Goal: Communication & Community: Answer question/provide support

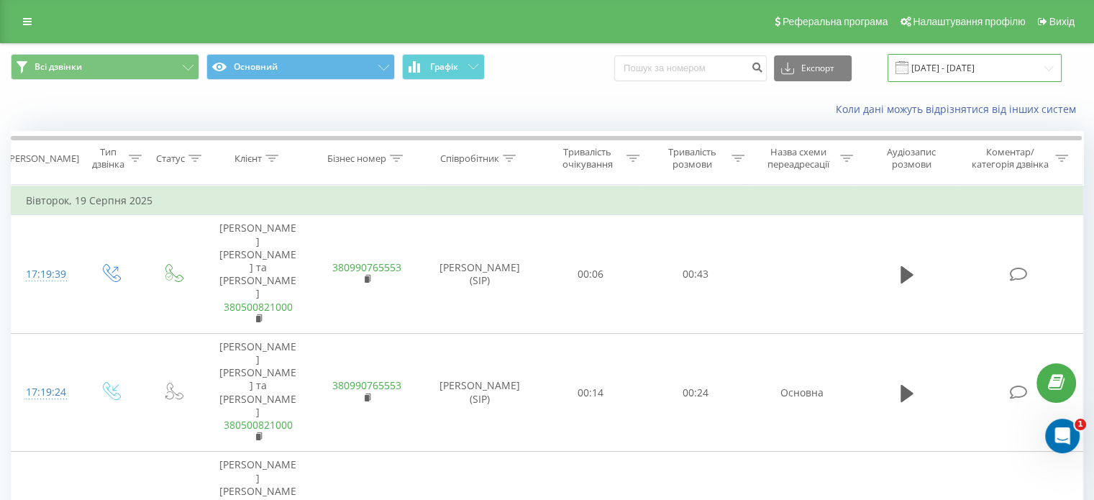
click at [1004, 63] on input "19.08.2025 - 19.08.2025" at bounding box center [974, 68] width 174 height 28
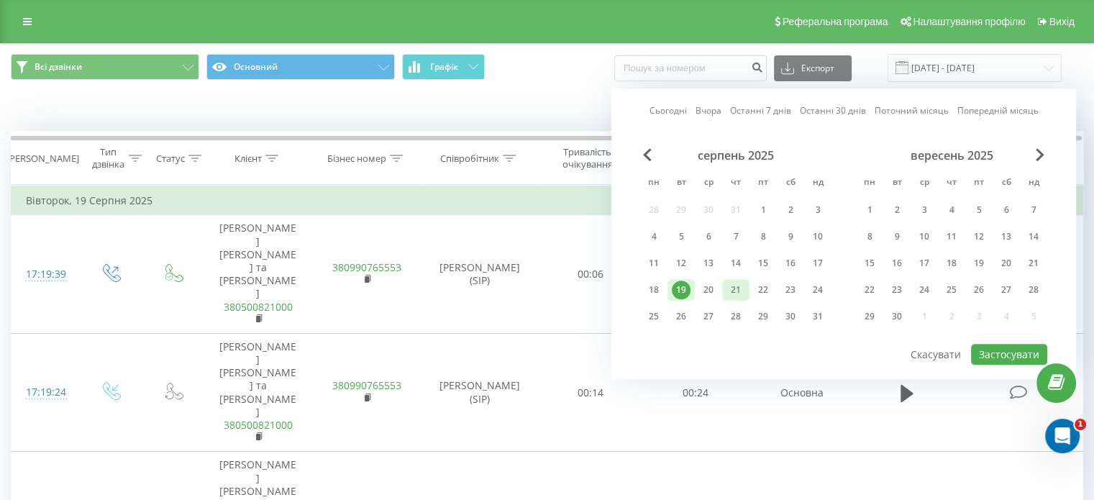
click at [742, 290] on div "21" at bounding box center [735, 289] width 19 height 19
click at [991, 349] on button "Застосувати" at bounding box center [1009, 354] width 76 height 21
type input "[DATE] - [DATE]"
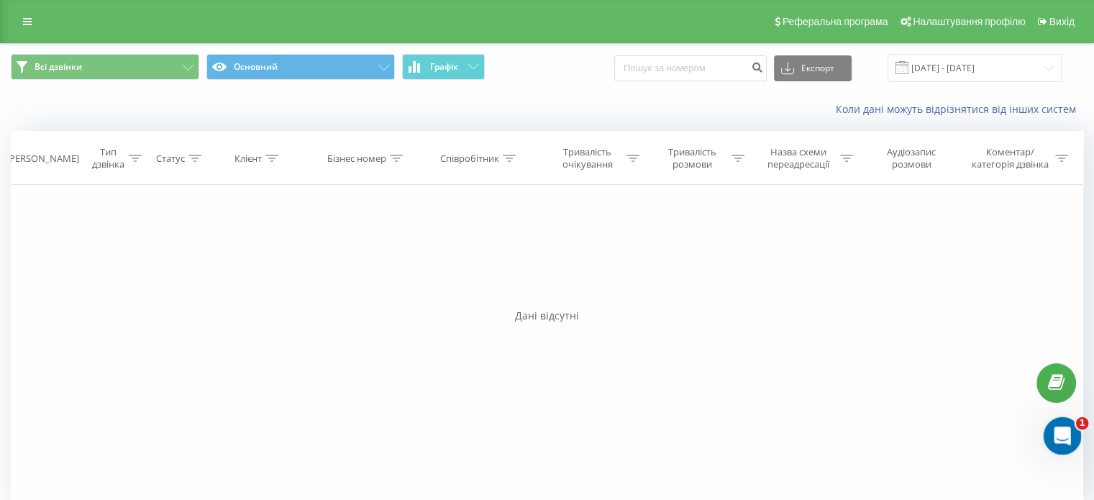
click at [1071, 427] on div "Открыть службу сообщений Intercom" at bounding box center [1059, 433] width 47 height 47
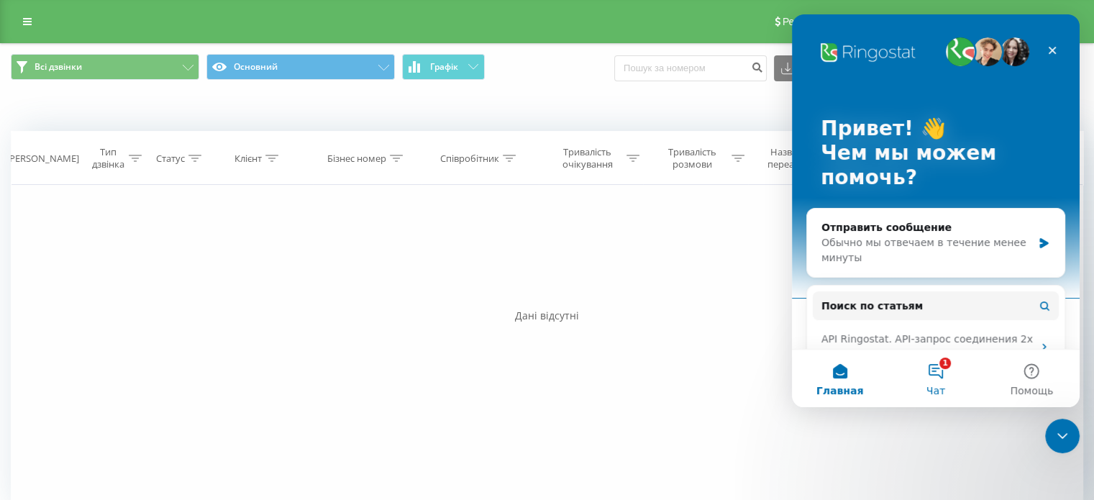
click at [938, 383] on button "1 Чат" at bounding box center [935, 378] width 96 height 58
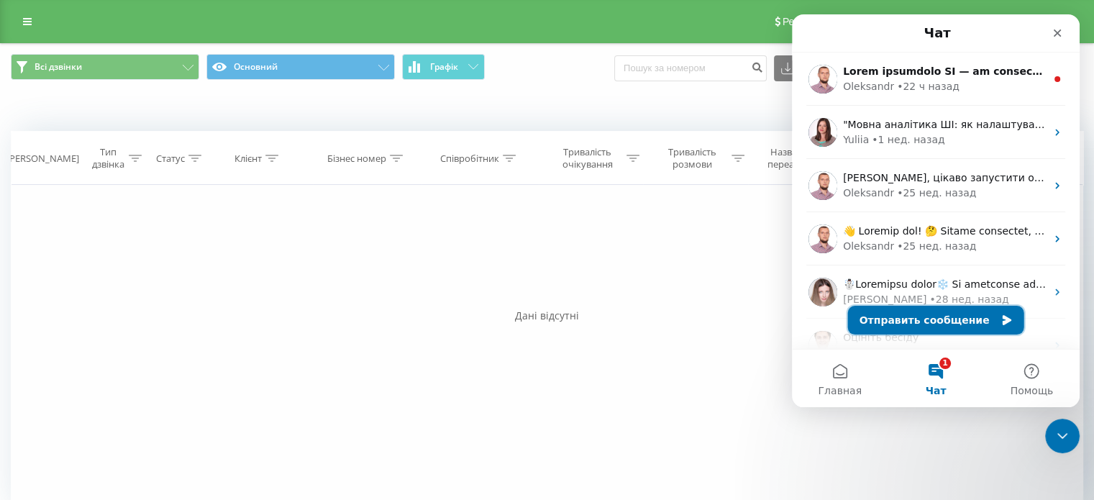
click at [933, 319] on button "Отправить сообщение" at bounding box center [936, 320] width 176 height 29
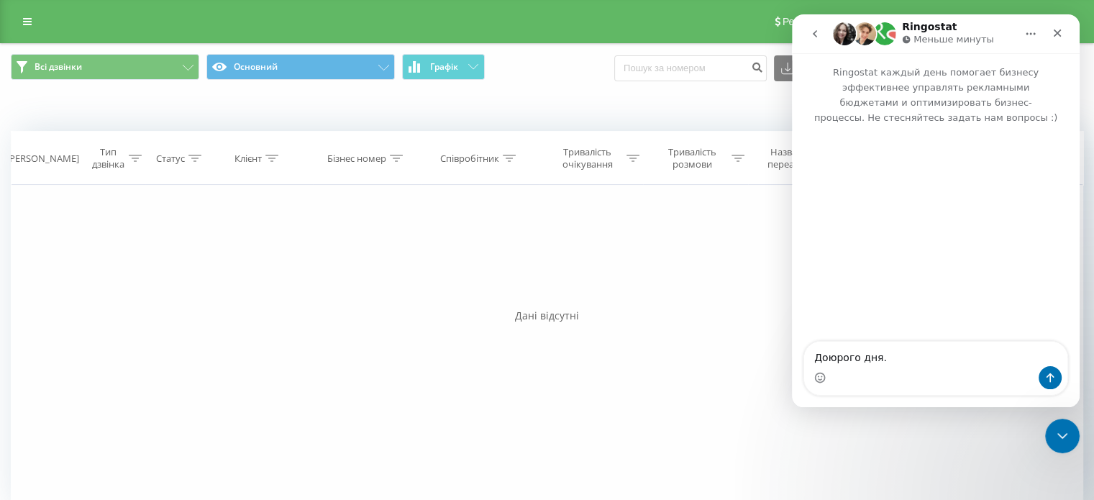
click at [834, 357] on textarea "Доюрого дня." at bounding box center [935, 354] width 263 height 24
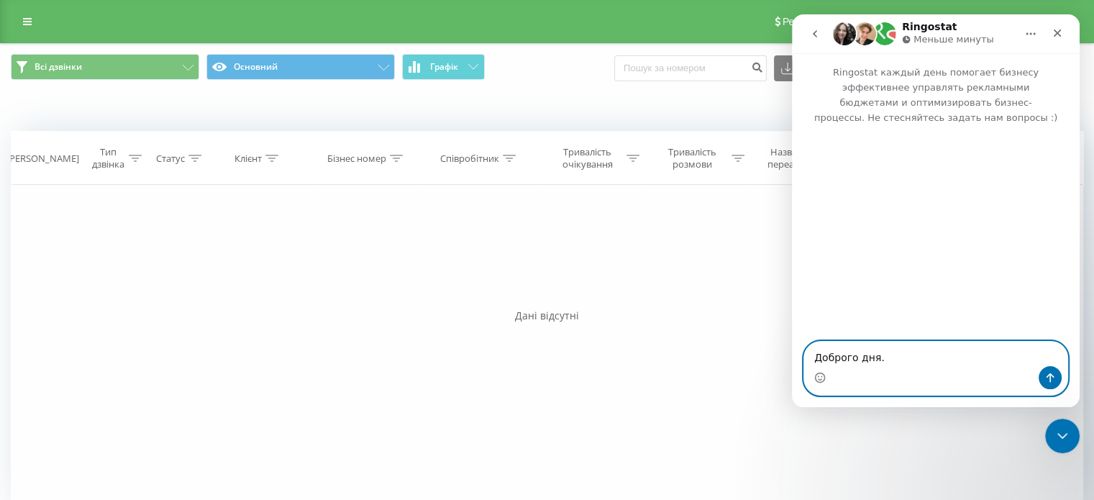
click at [899, 346] on textarea "Доброго дня." at bounding box center [935, 354] width 263 height 24
type textarea "Доброго дня. не можу зайти в застосунок , пиши наступне"
click at [1048, 380] on icon "Отправить сообщение…" at bounding box center [1050, 378] width 12 height 12
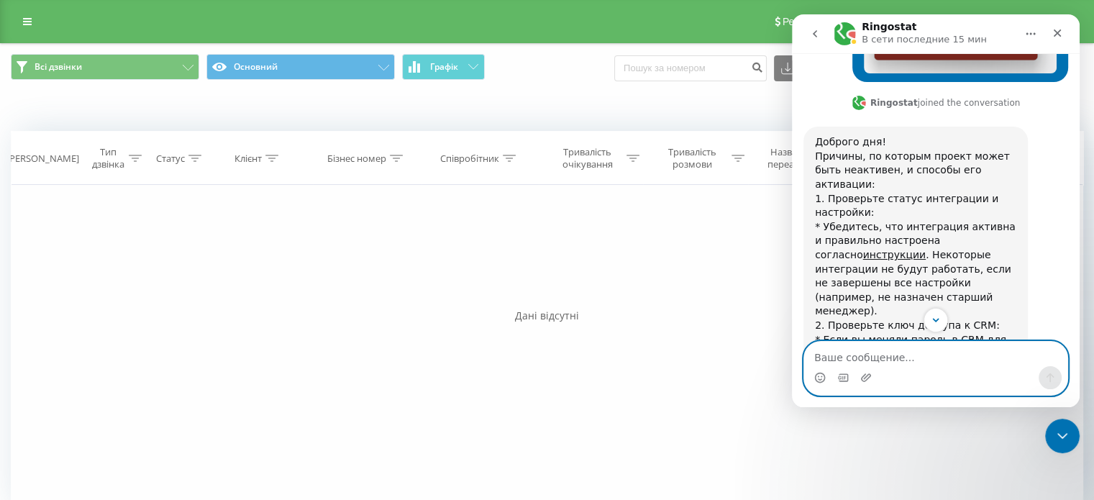
scroll to position [279, 0]
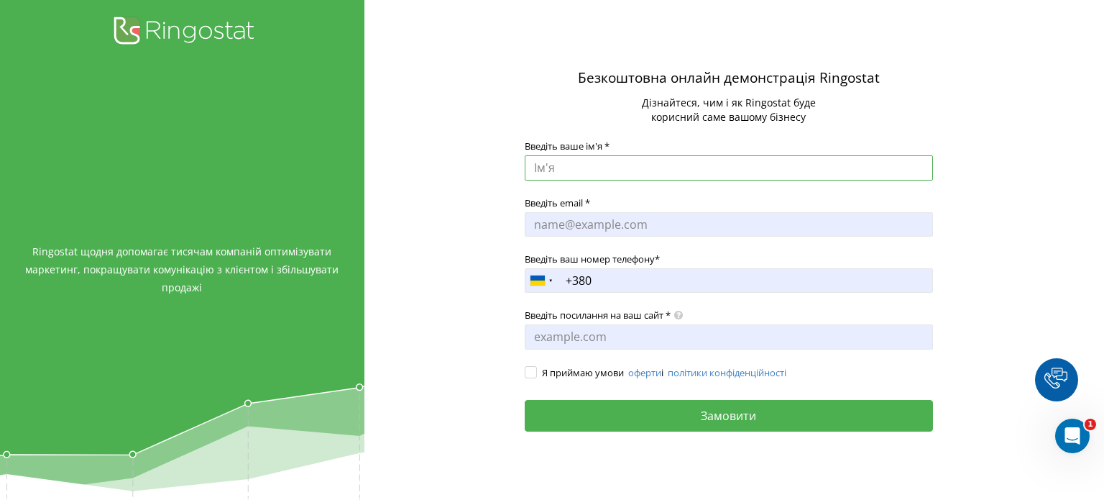
click at [555, 170] on input "Введіть ваше ім'я *" at bounding box center [729, 167] width 408 height 25
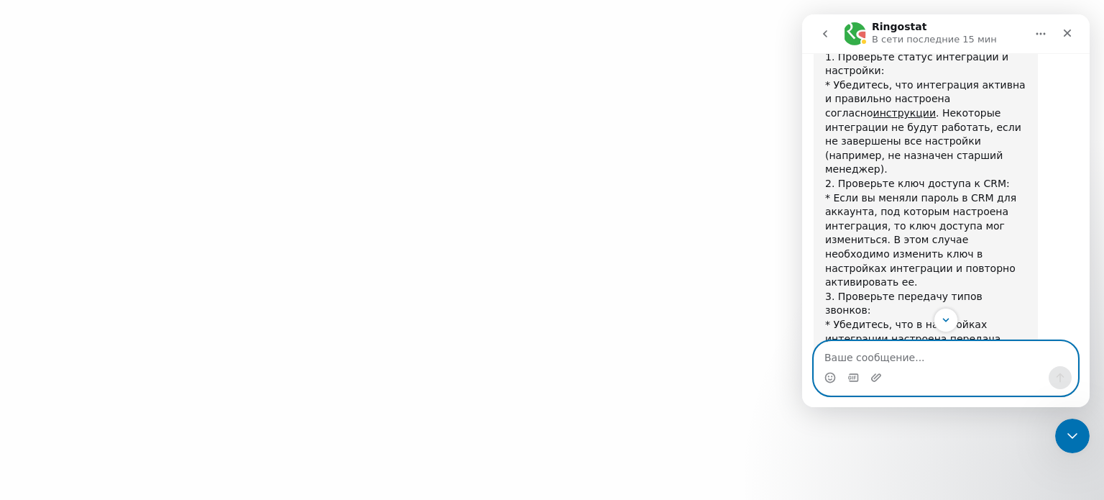
scroll to position [639, 0]
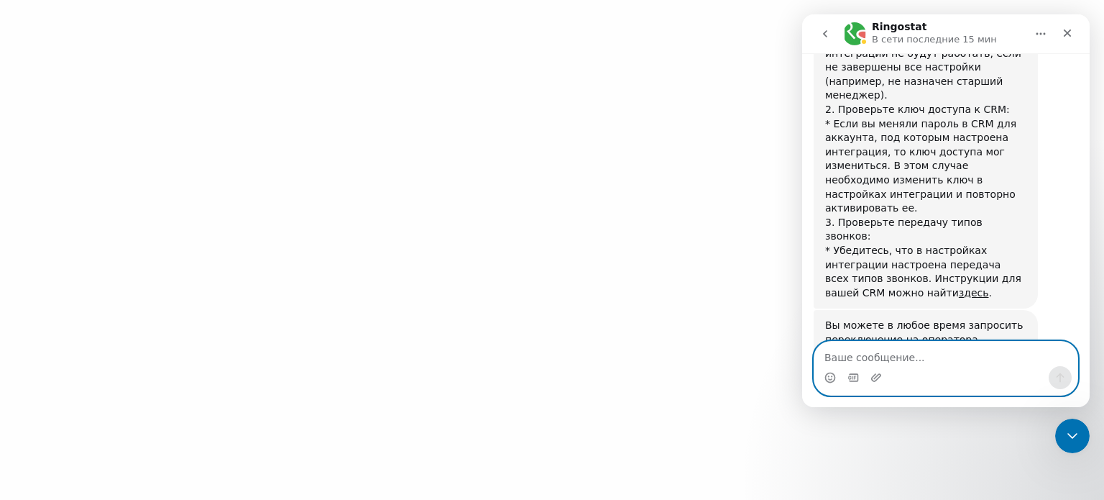
scroll to position [757, 0]
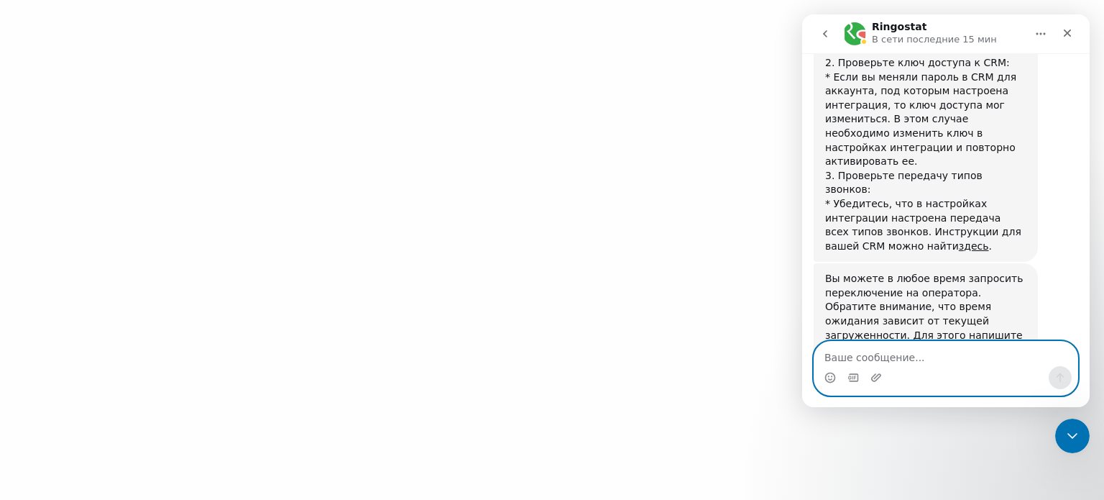
click at [866, 357] on textarea "Ваше сообщение..." at bounding box center [946, 354] width 263 height 24
type textarea "пока нет"
click at [1064, 382] on icon "Отправить сообщение…" at bounding box center [1061, 378] width 12 height 12
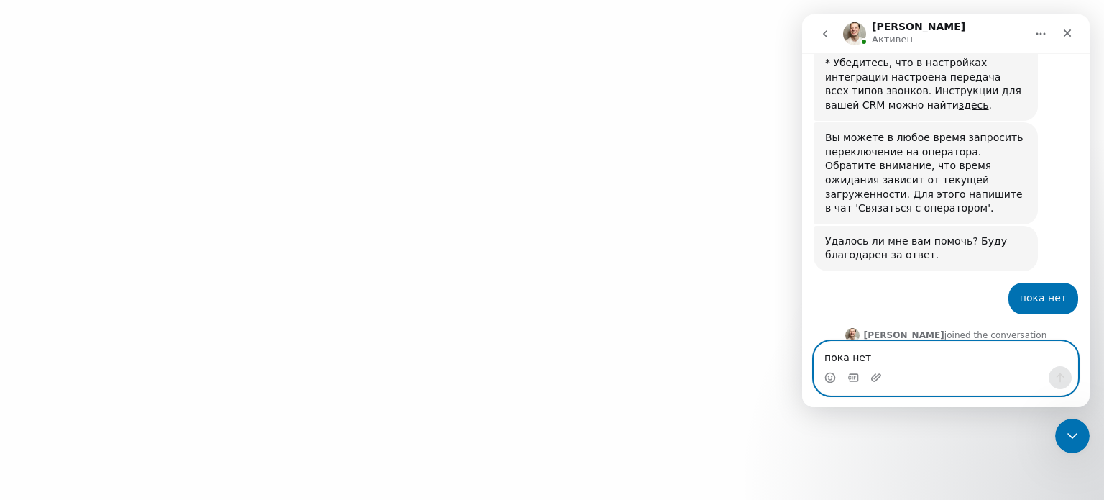
scroll to position [946, 0]
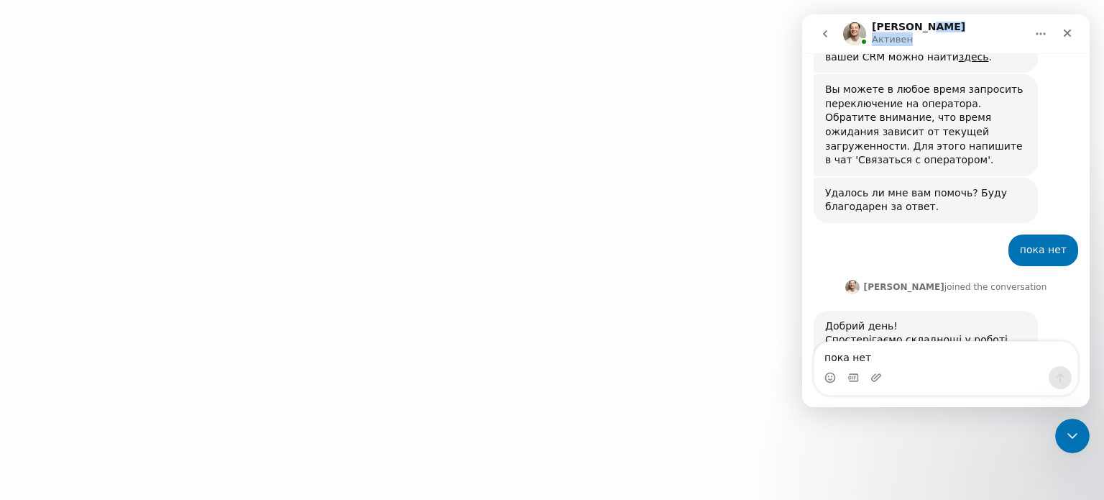
drag, startPoint x: 950, startPoint y: 31, endPoint x: 905, endPoint y: 40, distance: 46.1
click at [905, 40] on div "Vladyslav Активен" at bounding box center [934, 34] width 183 height 25
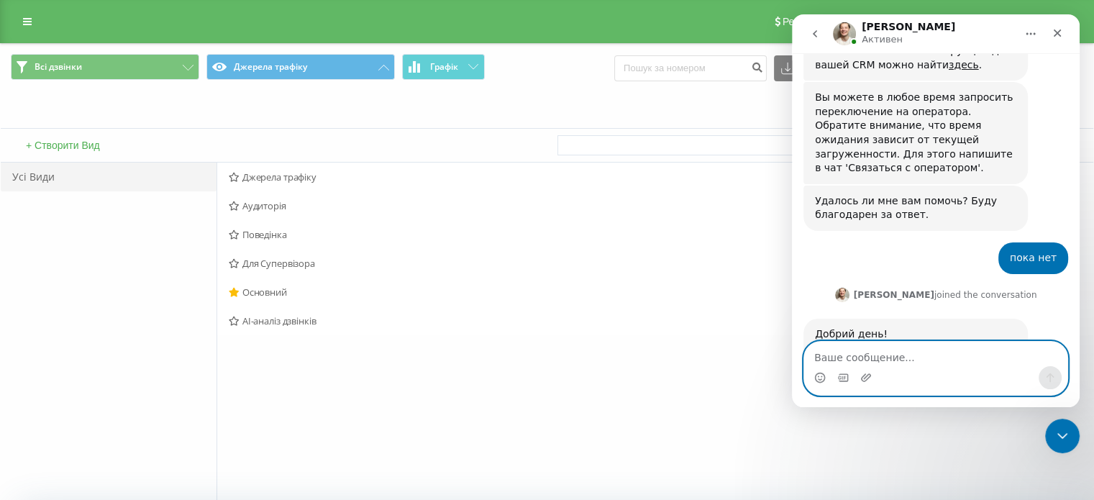
scroll to position [946, 0]
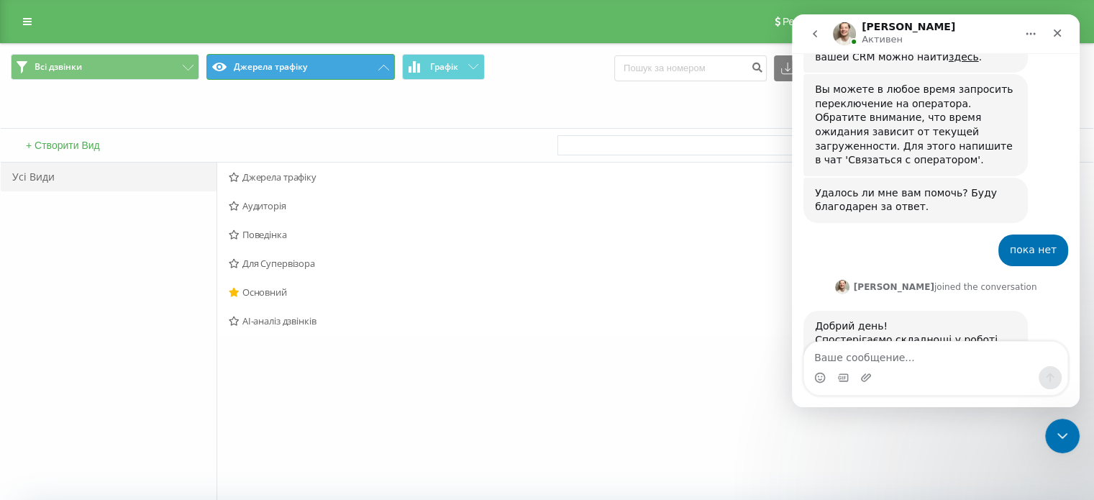
click at [294, 66] on button "Джерела трафіку" at bounding box center [300, 67] width 188 height 26
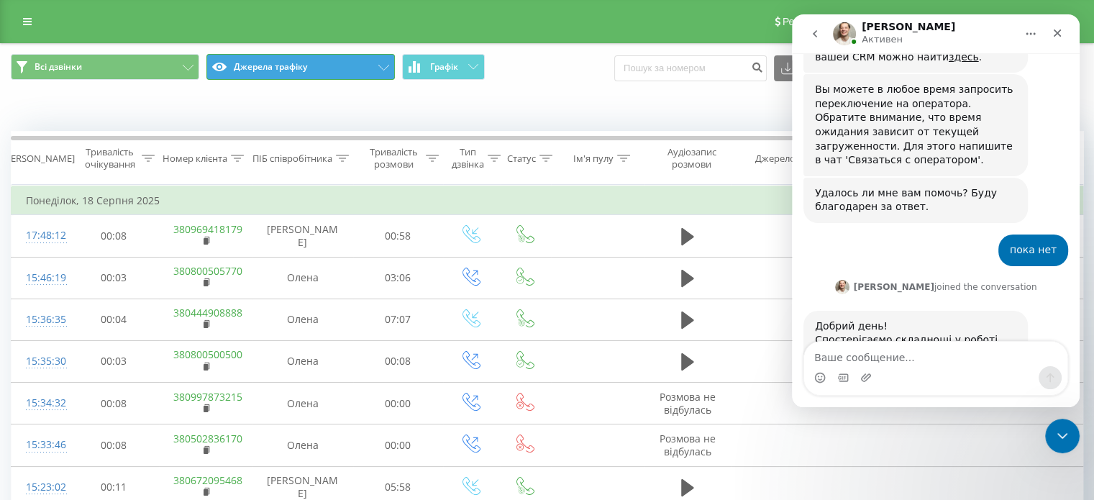
click at [296, 65] on button "Джерела трафіку" at bounding box center [300, 67] width 188 height 26
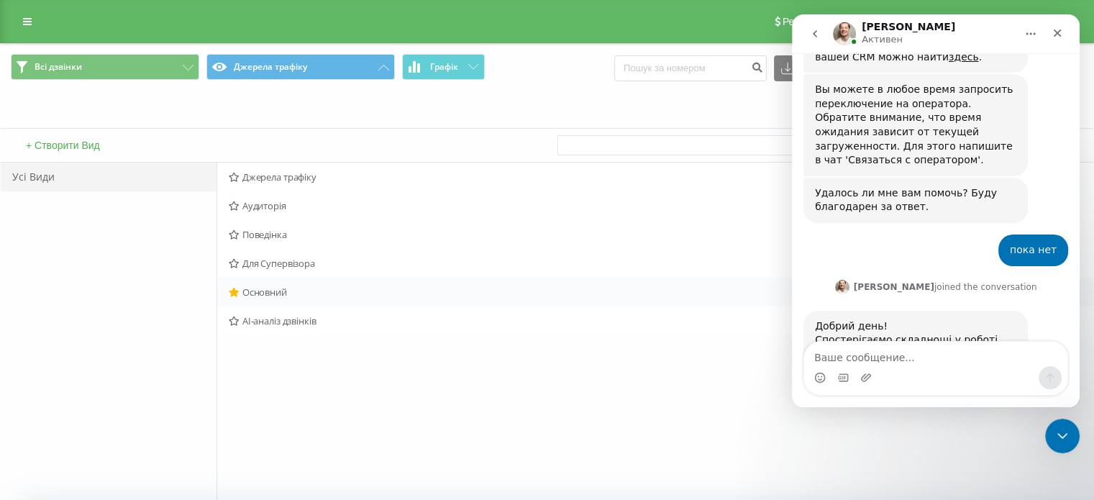
click at [265, 290] on span "Основний" at bounding box center [570, 292] width 682 height 10
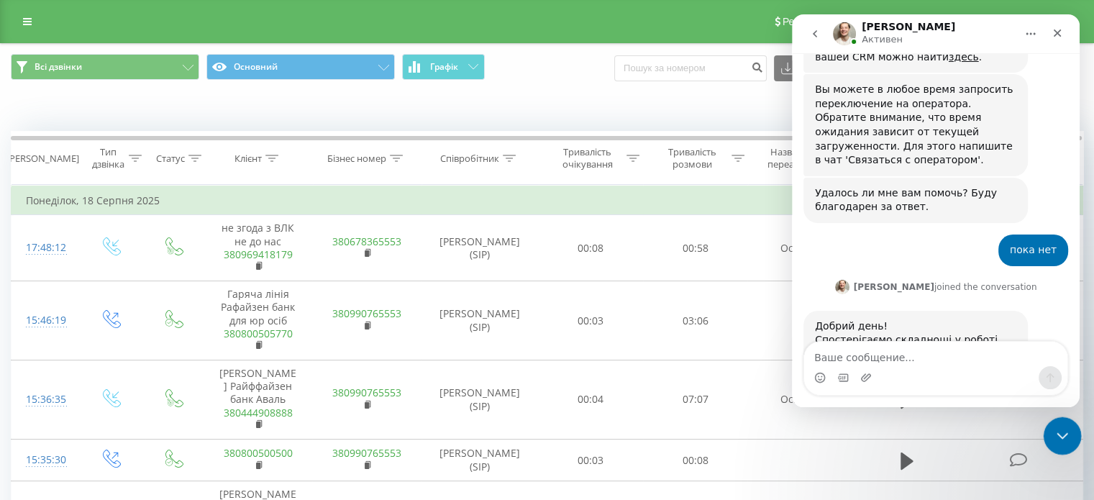
click at [1066, 434] on icon "Закрыть службу сообщений Intercom" at bounding box center [1059, 433] width 17 height 17
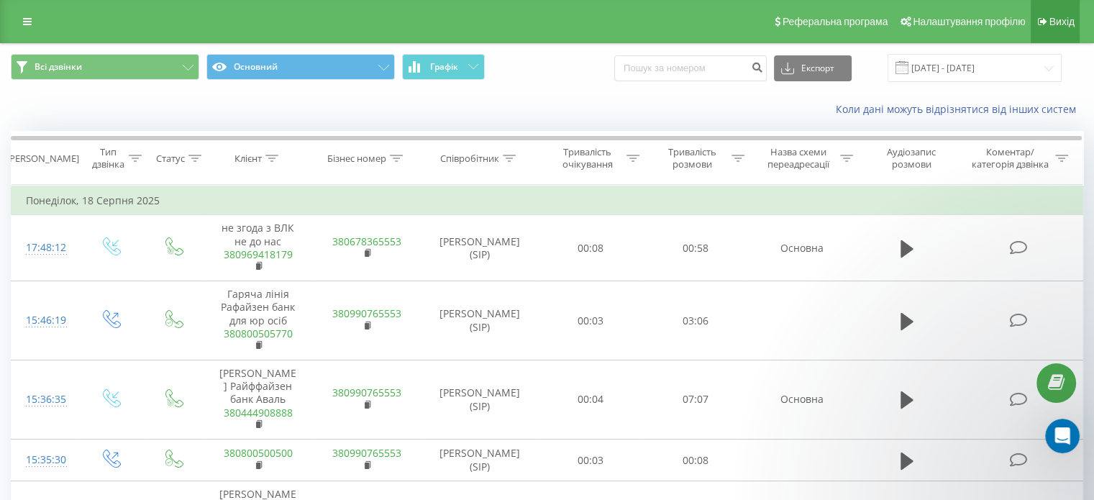
scroll to position [946, 0]
click at [950, 68] on input "18.08.2025 - 18.08.2025" at bounding box center [974, 68] width 174 height 28
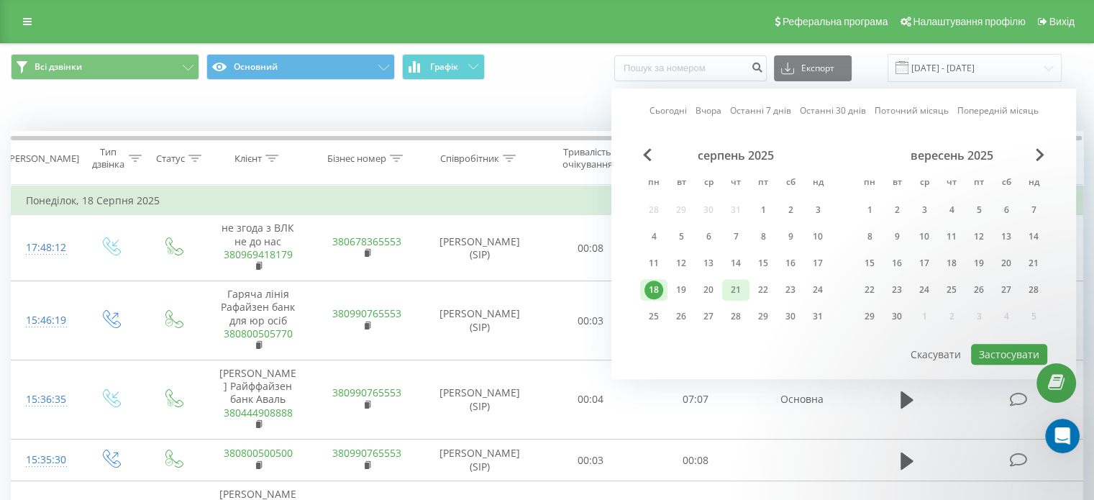
click at [735, 287] on div "21" at bounding box center [735, 289] width 19 height 19
click at [996, 349] on button "Застосувати" at bounding box center [1009, 354] width 76 height 21
type input "[DATE] - [DATE]"
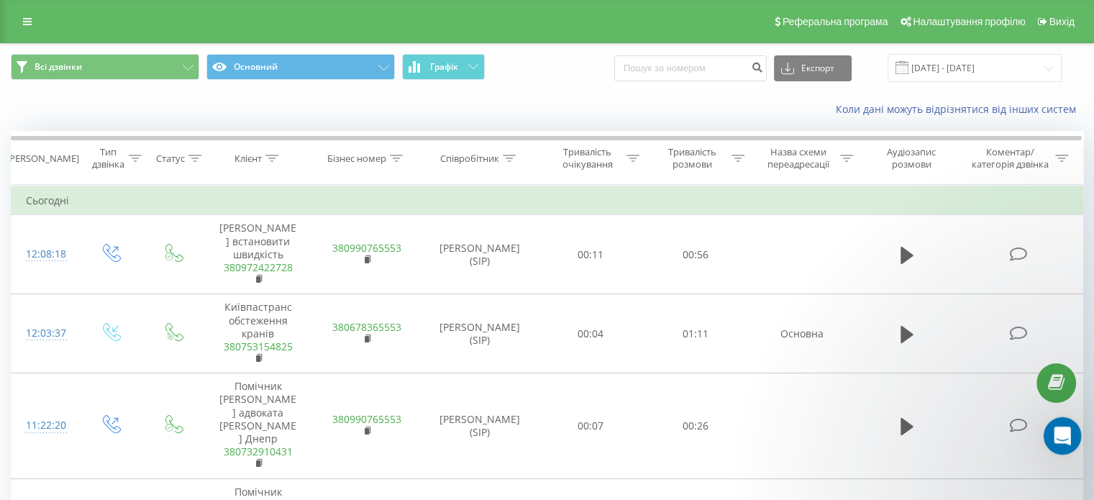
click at [1057, 434] on icon "Открыть службу сообщений Intercom" at bounding box center [1060, 434] width 24 height 24
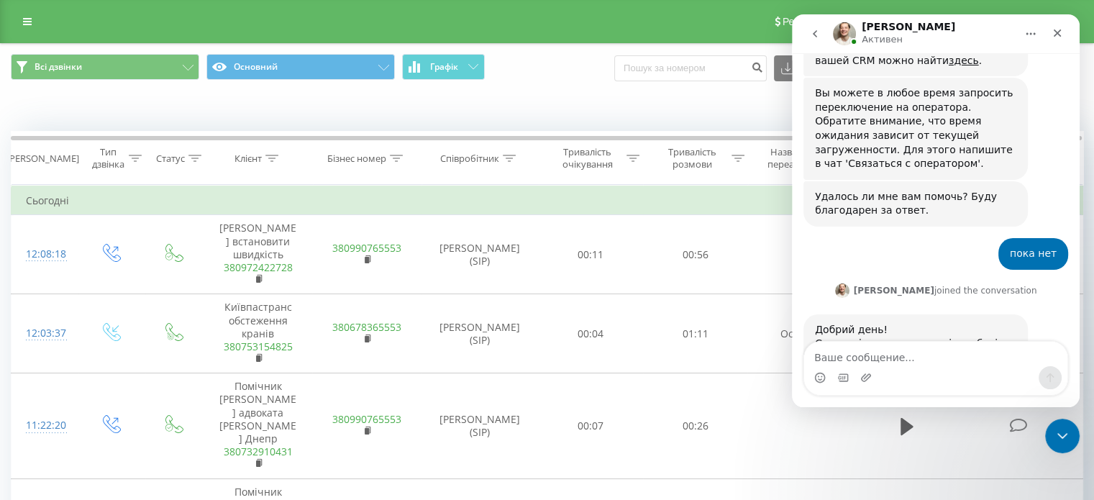
scroll to position [946, 0]
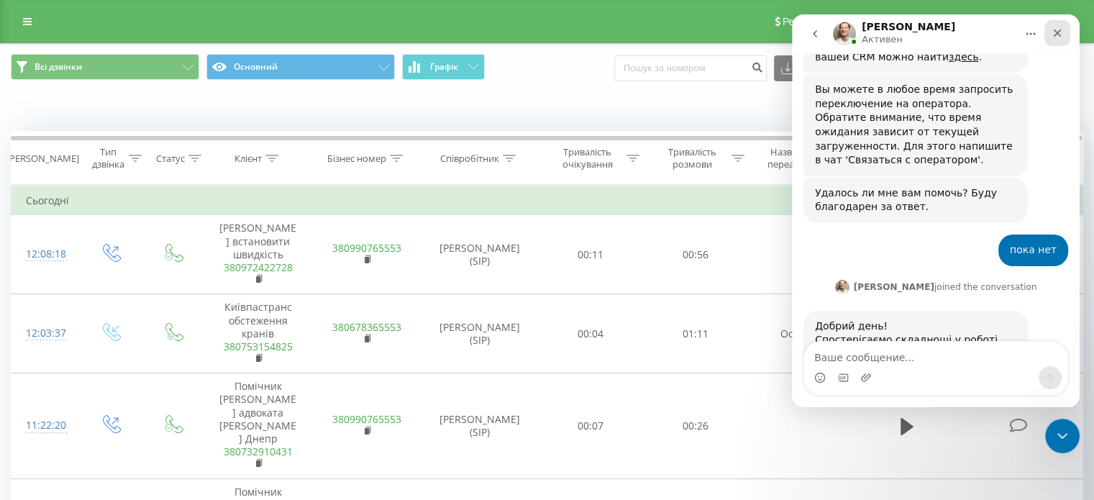
click at [1065, 34] on div "Закрыть" at bounding box center [1057, 33] width 26 height 26
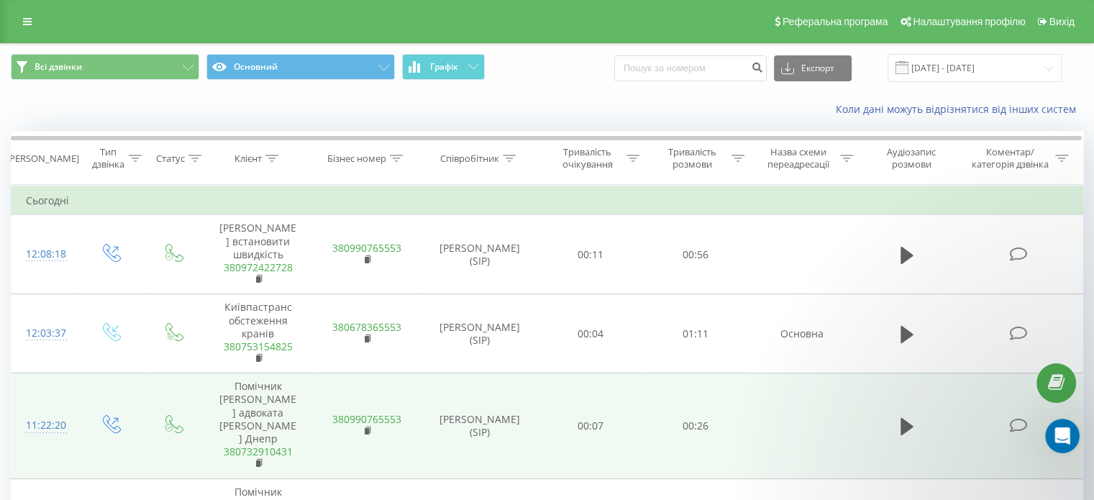
scroll to position [0, 0]
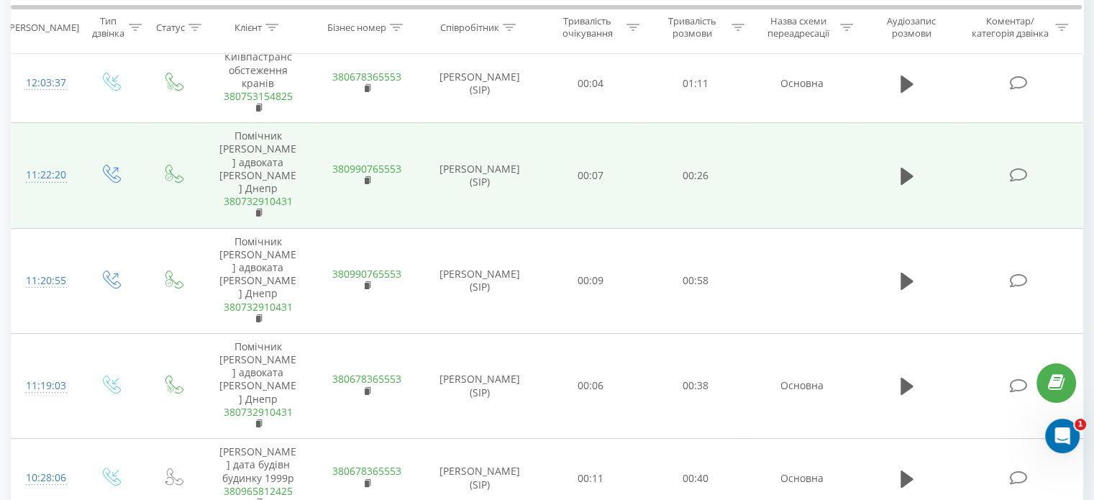
scroll to position [386, 0]
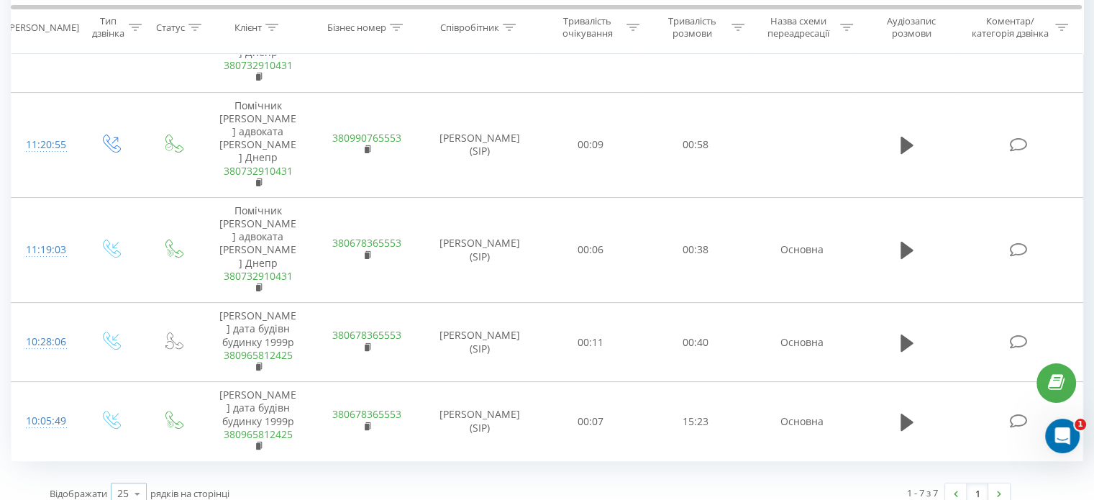
click at [138, 480] on icon at bounding box center [138, 494] width 22 height 28
click at [124, 445] on span "50" at bounding box center [123, 452] width 12 height 14
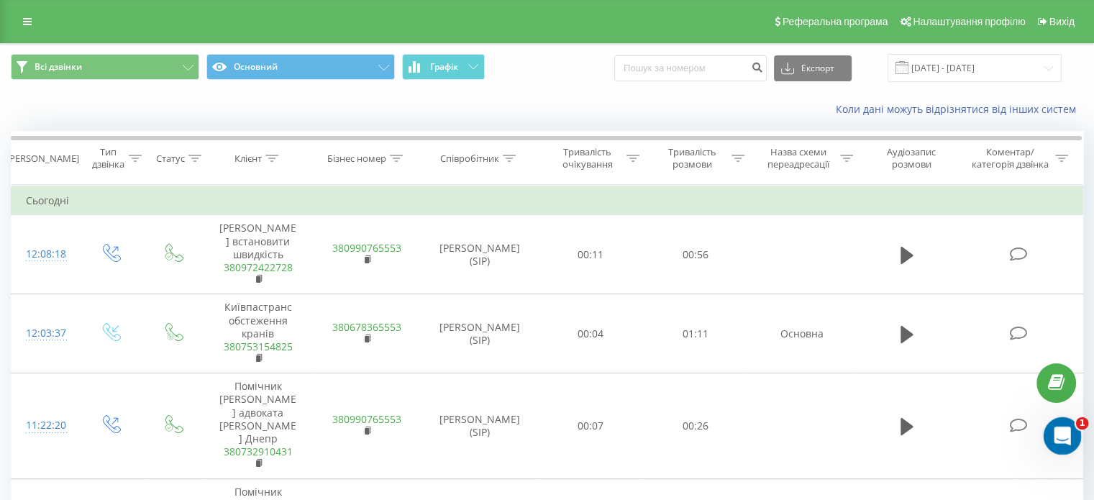
click at [1069, 426] on div "Открыть службу сообщений Intercom" at bounding box center [1059, 433] width 47 height 47
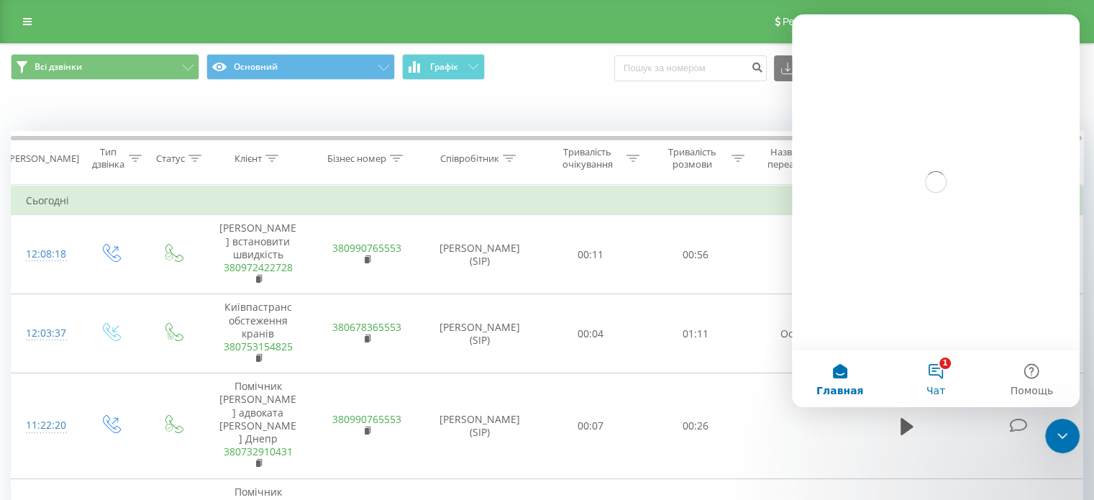
click at [933, 369] on button "1 Чат" at bounding box center [935, 378] width 96 height 58
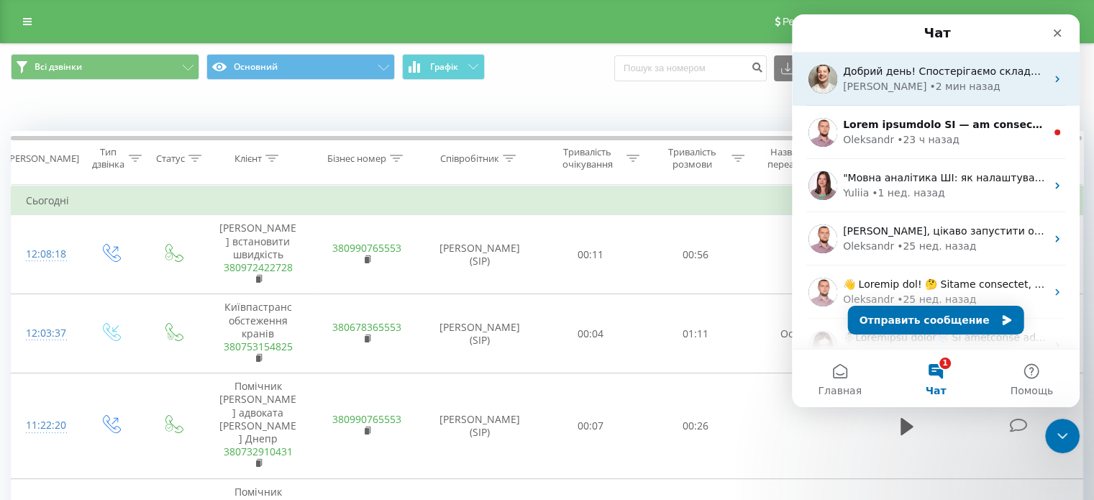
click at [938, 84] on div "• 2 мин назад" at bounding box center [964, 86] width 70 height 15
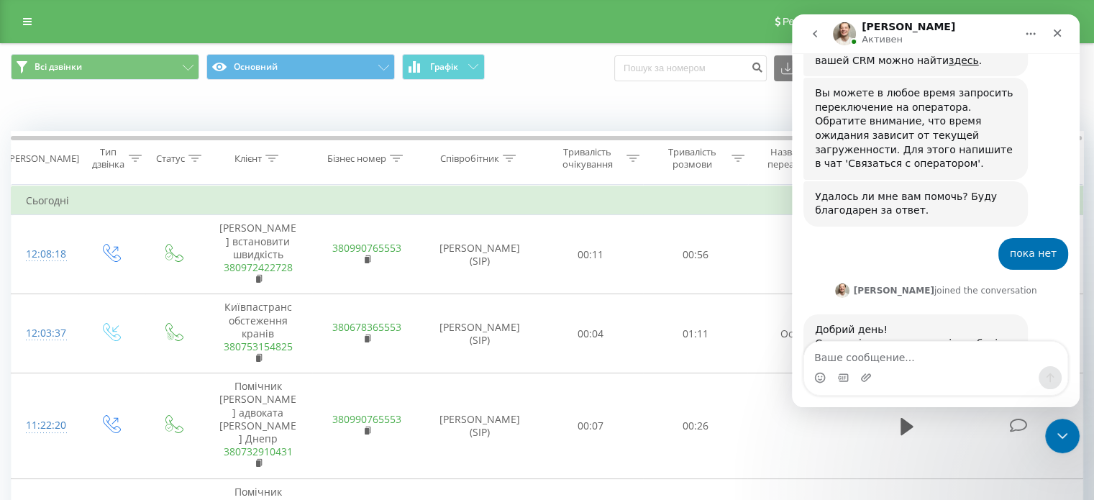
scroll to position [946, 0]
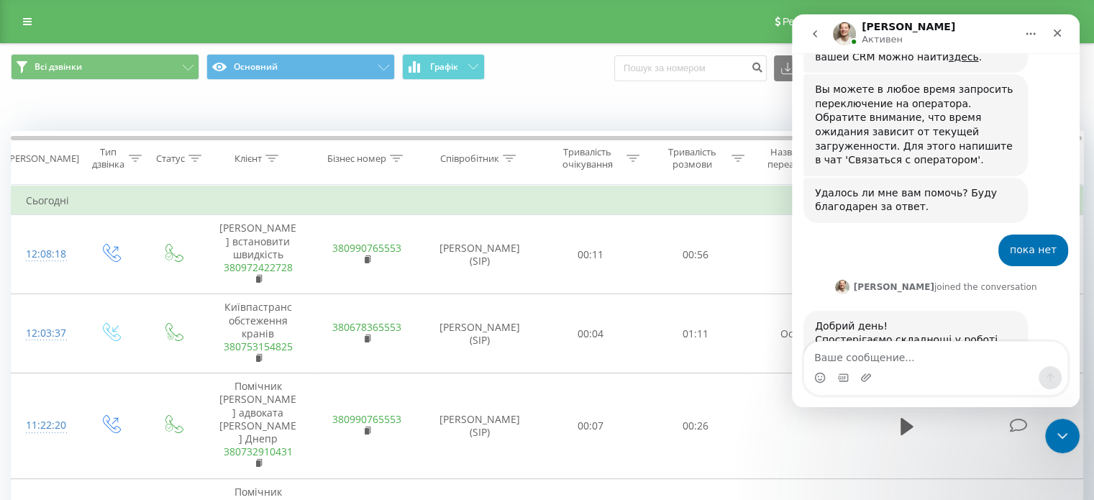
click at [815, 31] on icon "go back" at bounding box center [815, 33] width 4 height 7
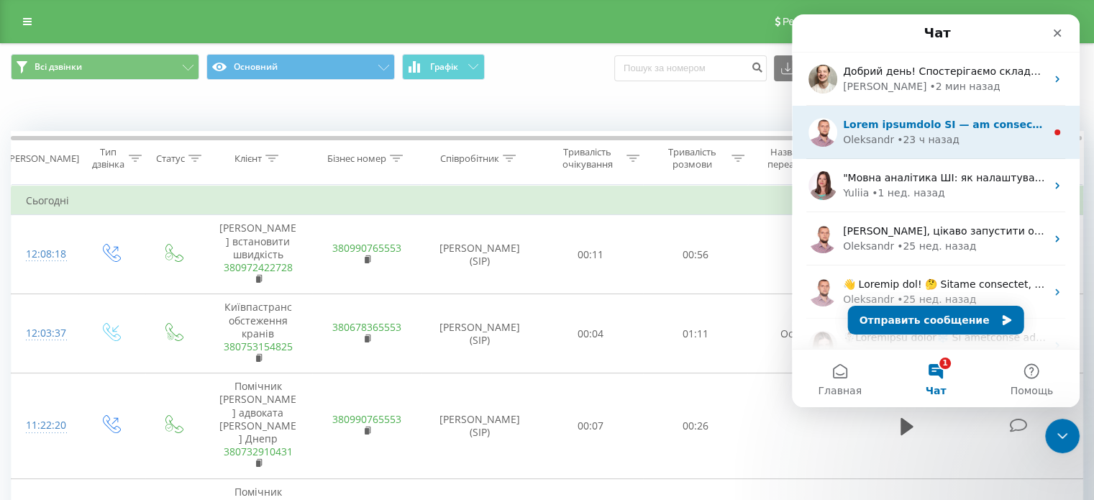
click at [944, 133] on div "• 23 ч назад" at bounding box center [928, 139] width 63 height 15
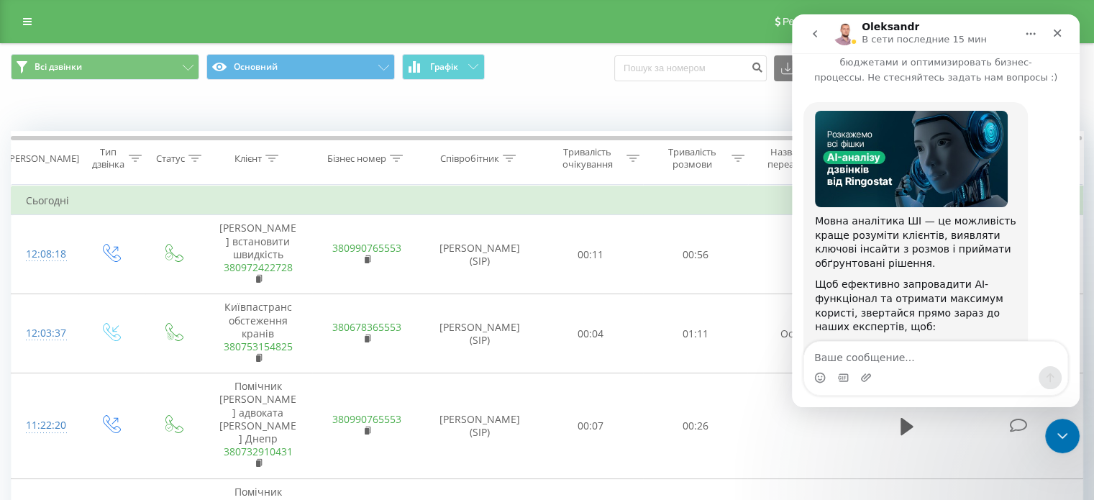
scroll to position [38, 0]
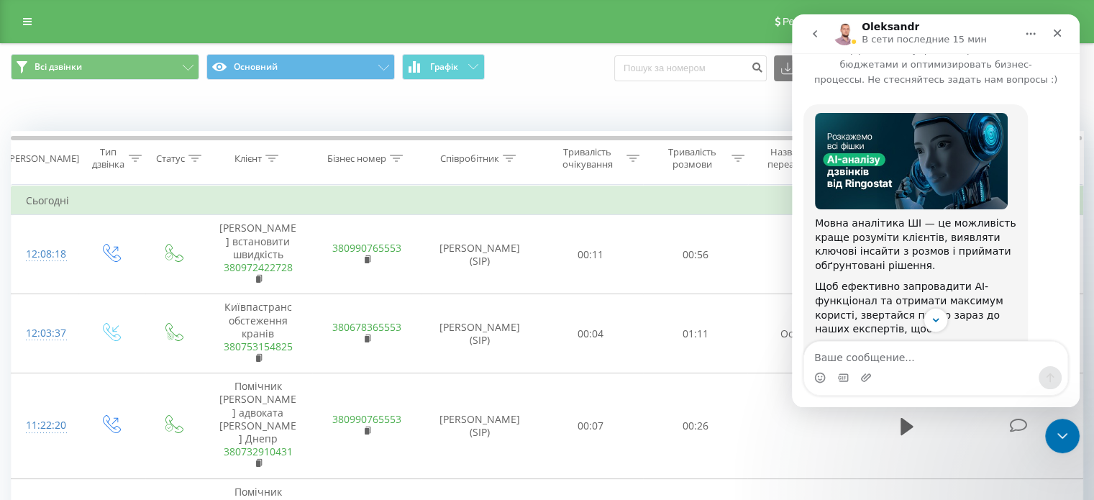
click at [820, 25] on button "go back" at bounding box center [814, 33] width 27 height 27
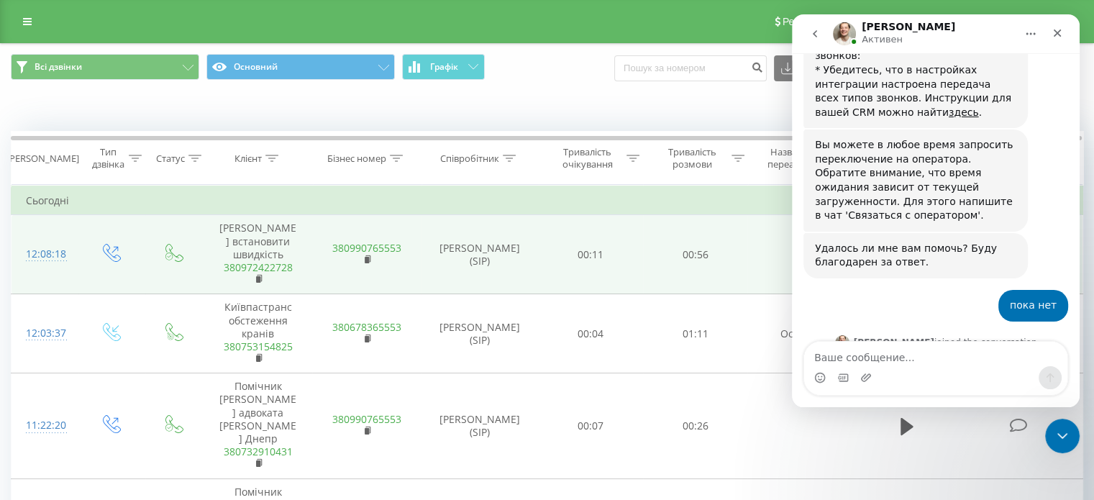
scroll to position [946, 0]
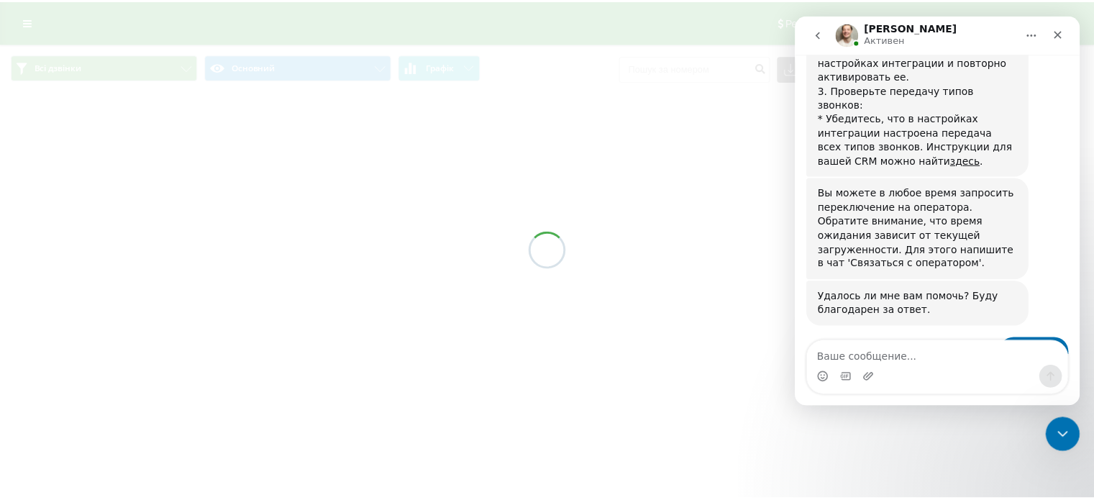
scroll to position [946, 0]
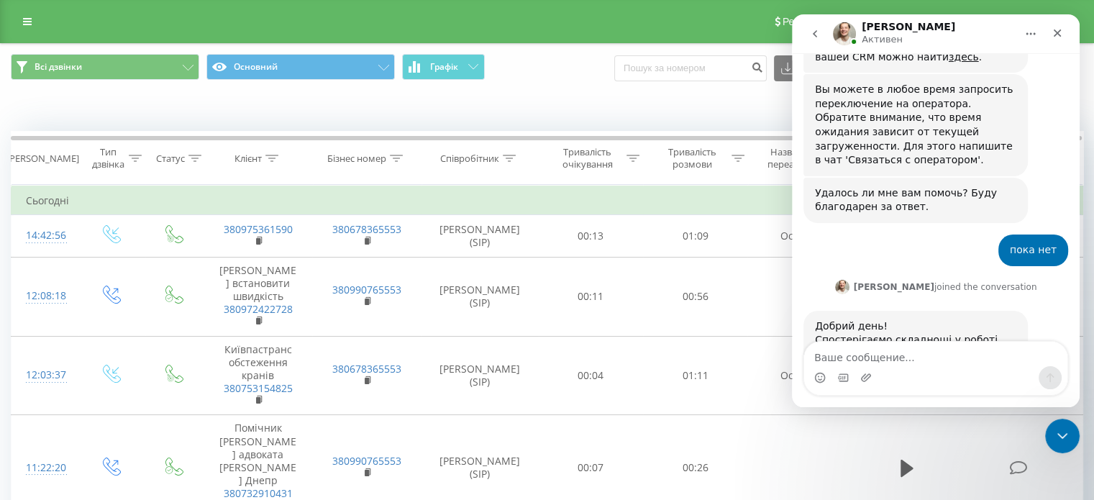
click at [811, 234] on div "пока нет [PERSON_NAME] • 6 мин назад" at bounding box center [935, 255] width 265 height 43
drag, startPoint x: 820, startPoint y: 31, endPoint x: 792, endPoint y: 31, distance: 28.0
click at [792, 31] on nav "[PERSON_NAME]" at bounding box center [936, 33] width 288 height 39
click at [1059, 31] on icon "Закрыть" at bounding box center [1057, 33] width 12 height 12
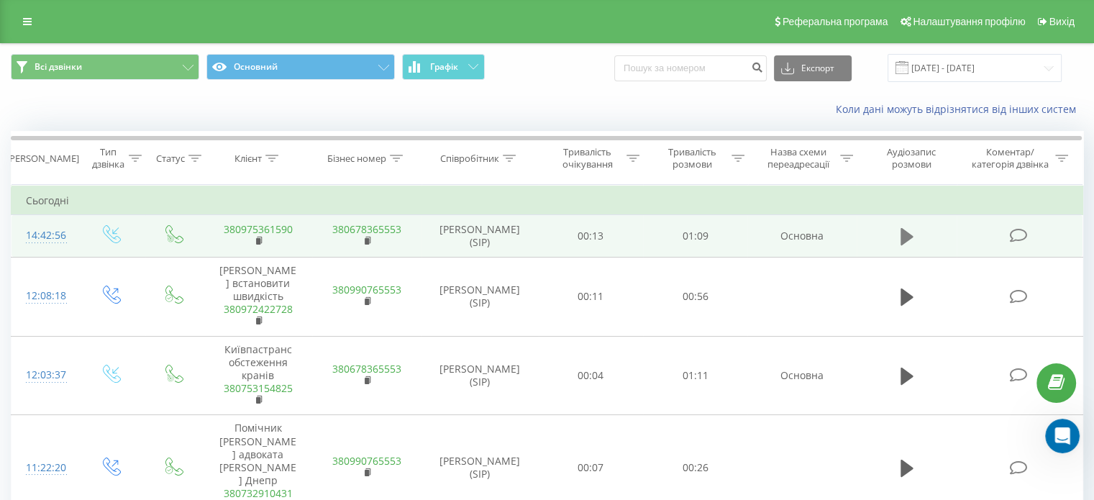
click at [897, 241] on button at bounding box center [907, 237] width 22 height 22
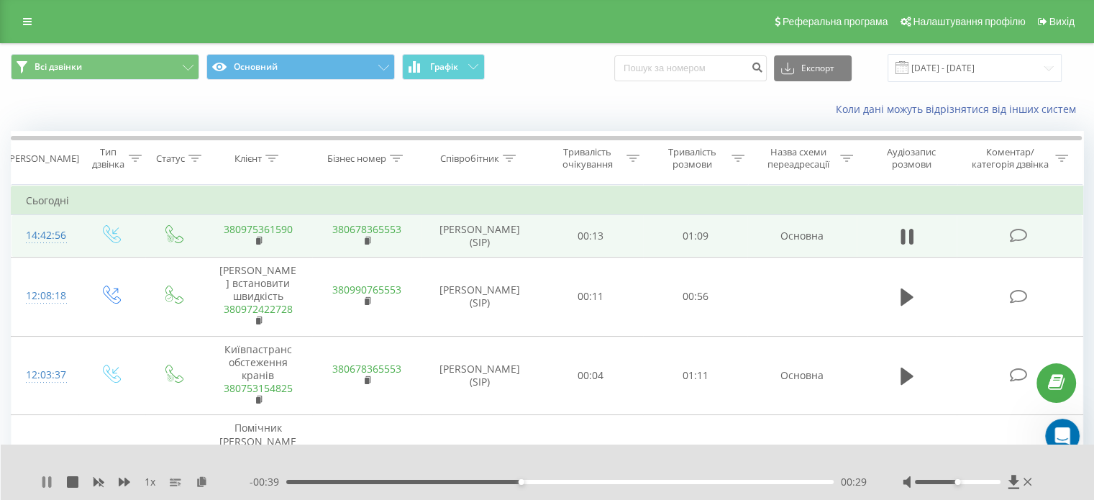
click at [46, 477] on icon at bounding box center [47, 482] width 12 height 12
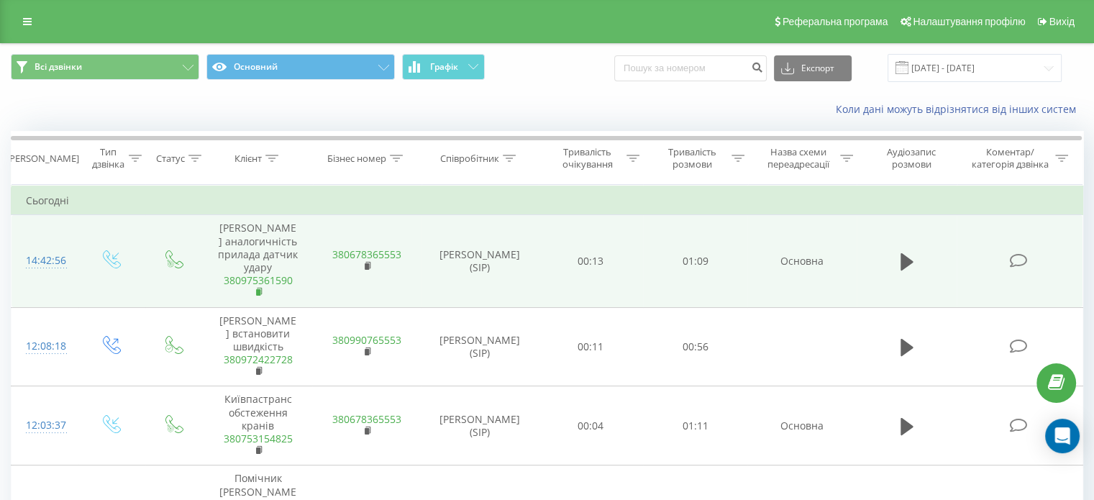
click at [259, 289] on rect at bounding box center [258, 292] width 4 height 6
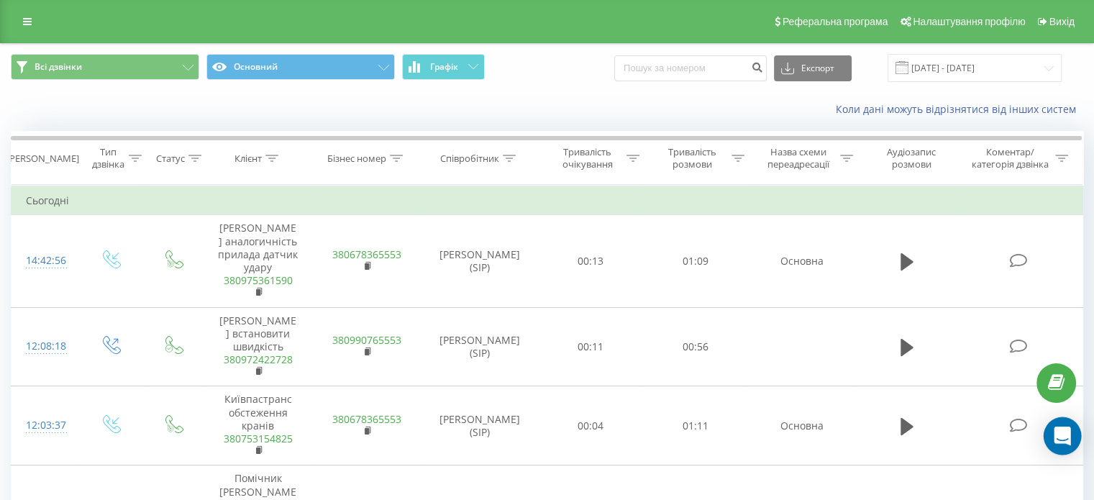
drag, startPoint x: 1062, startPoint y: 436, endPoint x: 1069, endPoint y: 441, distance: 7.8
click at [1062, 436] on icon "Open Intercom Messenger" at bounding box center [1061, 435] width 17 height 19
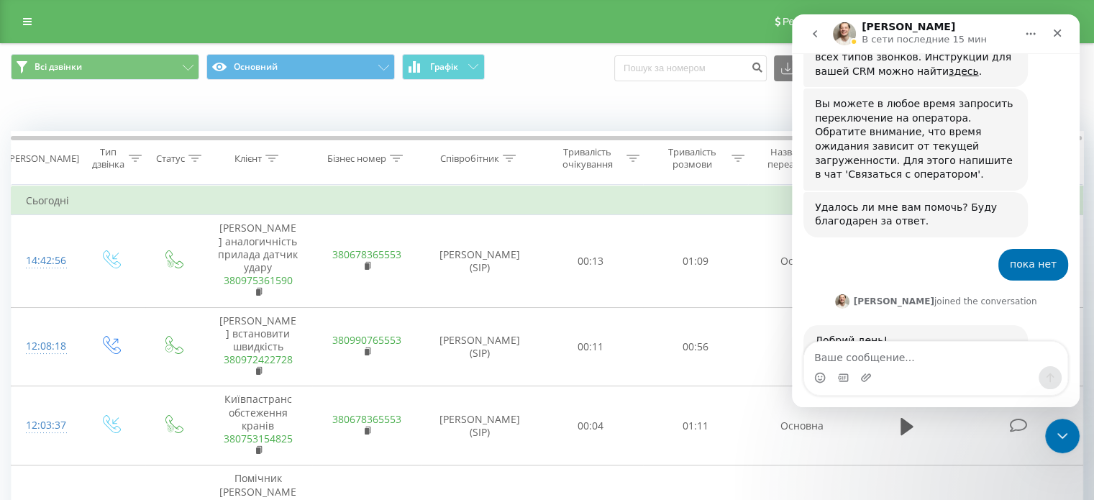
scroll to position [946, 0]
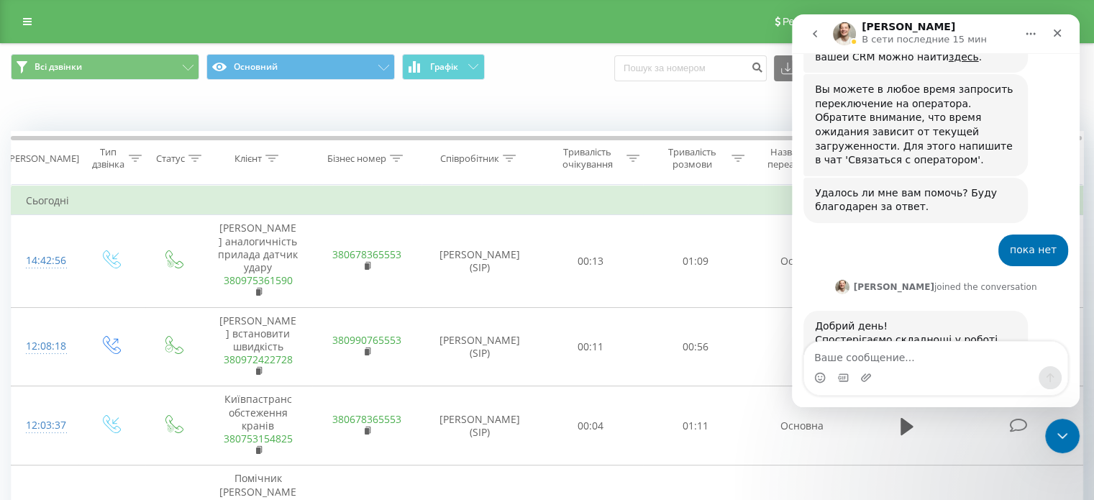
click at [884, 354] on textarea "Ваше сообщение..." at bounding box center [935, 354] width 263 height 24
type textarea "Дякую, проблему вирішено"
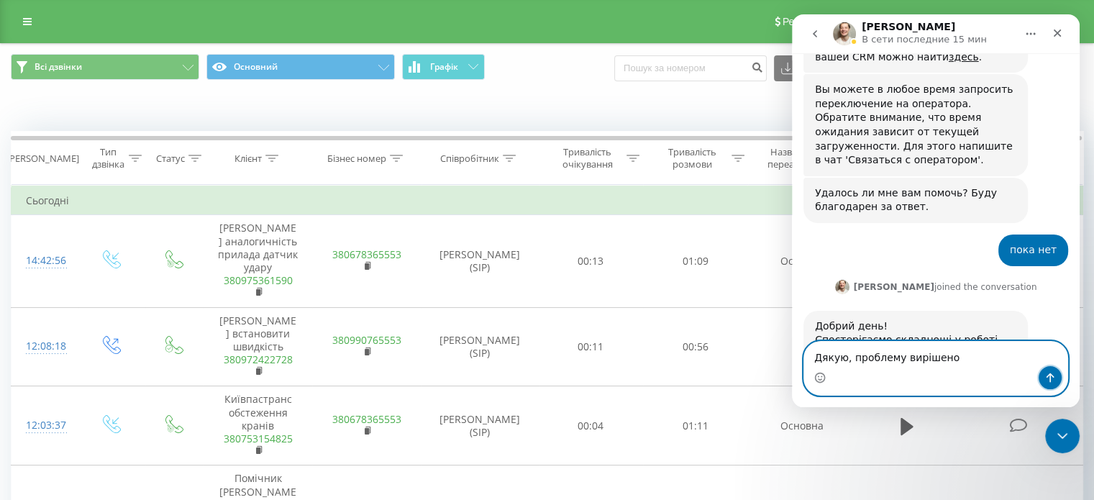
click at [1053, 375] on icon "Отправить сообщение…" at bounding box center [1050, 378] width 12 height 12
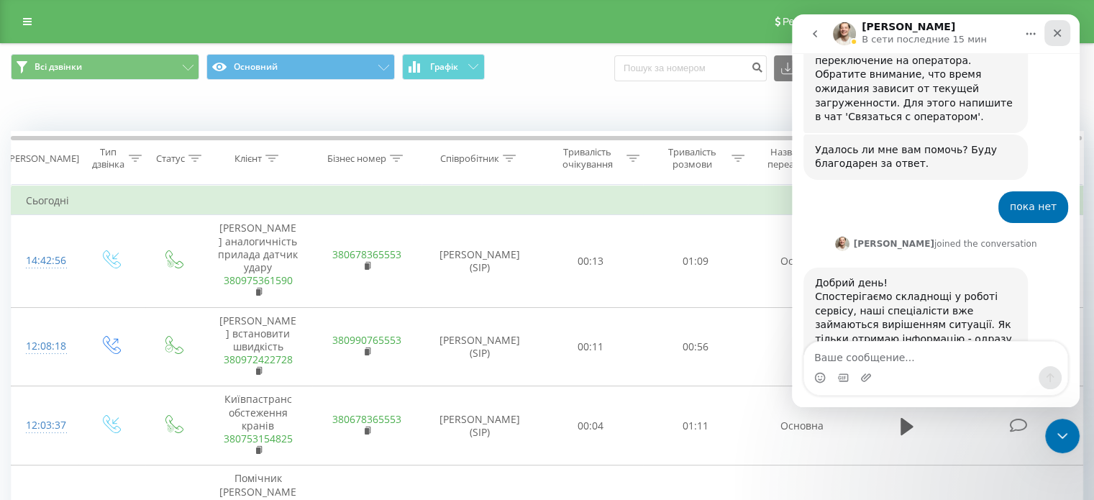
click at [1063, 32] on div "Закрыть" at bounding box center [1057, 33] width 26 height 26
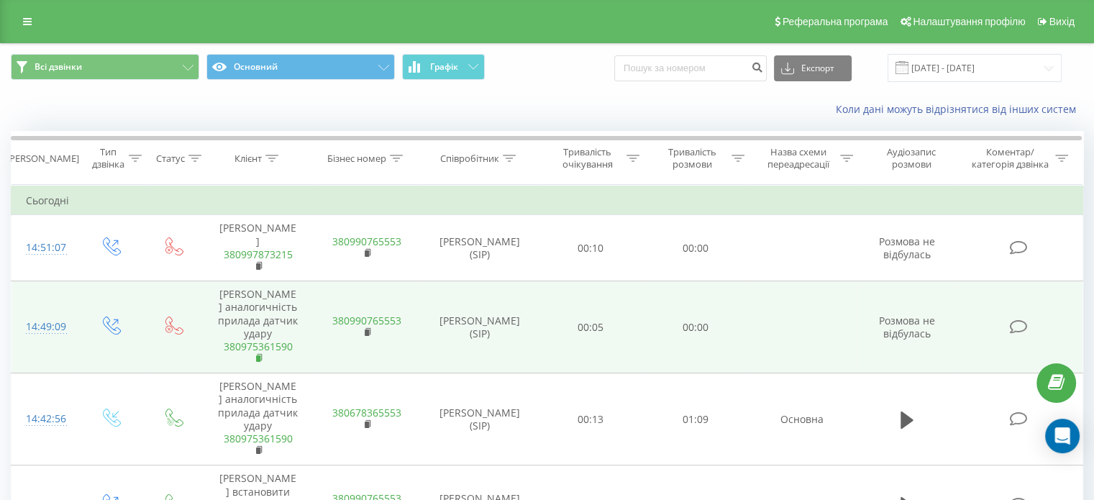
click at [260, 355] on rect at bounding box center [258, 358] width 4 height 6
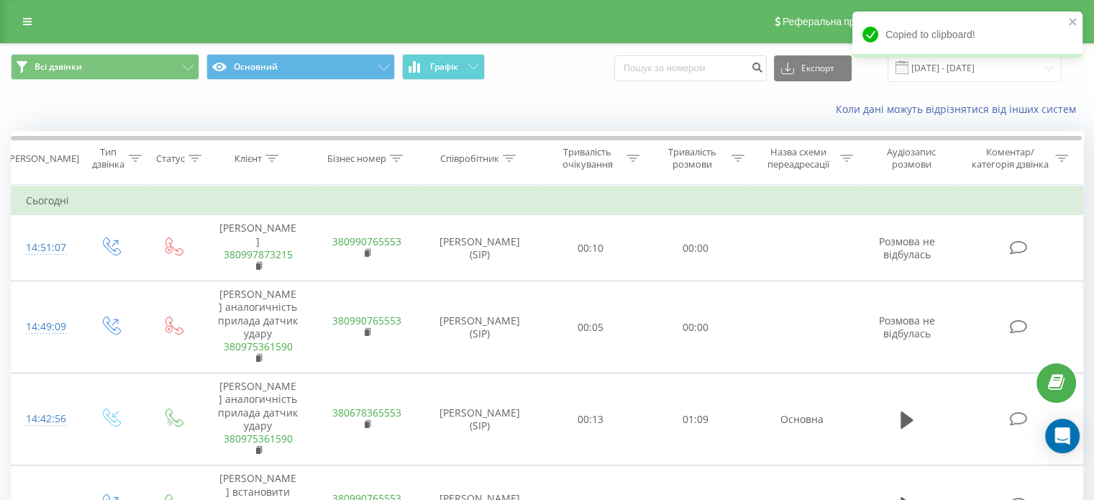
click at [587, 113] on div "Коли дані можуть відрізнятися вiд інших систем" at bounding box center [752, 109] width 682 height 14
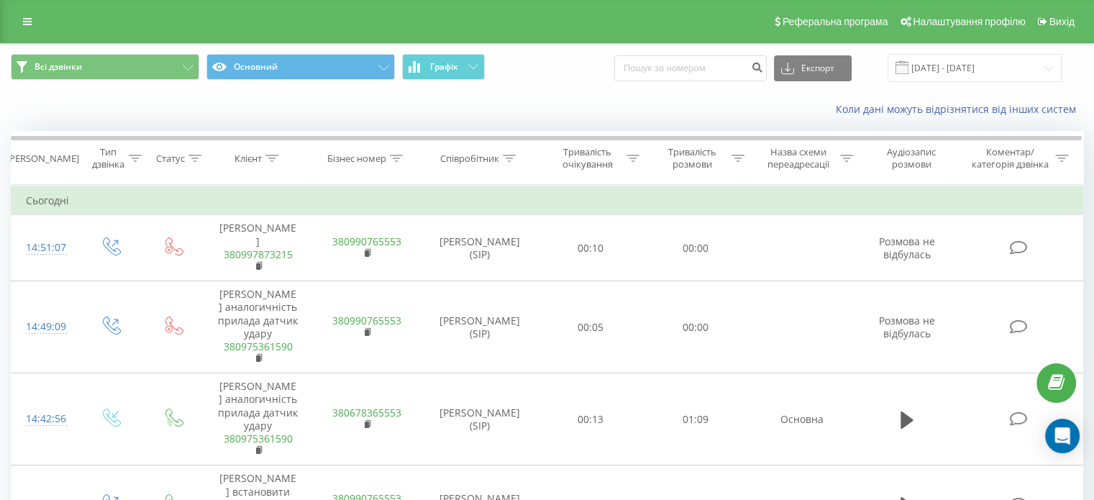
click at [569, 86] on div "Всі дзвінки Основний Графік Експорт .csv .xls .xlsx [DATE] - [DATE]" at bounding box center [547, 68] width 1092 height 48
